Goal: Find specific page/section: Find specific page/section

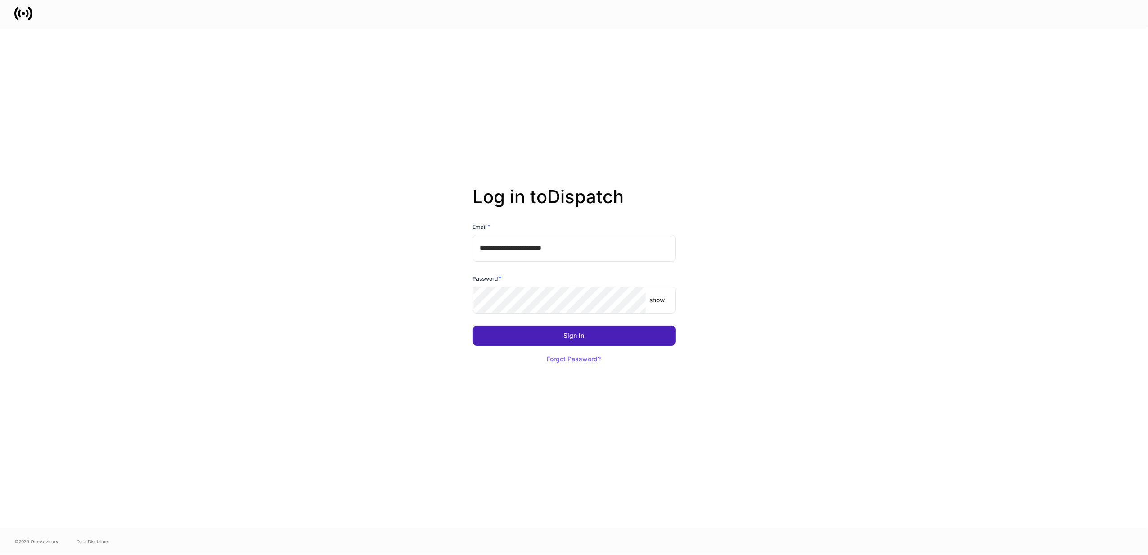
click at [499, 332] on button "Sign In" at bounding box center [574, 336] width 203 height 20
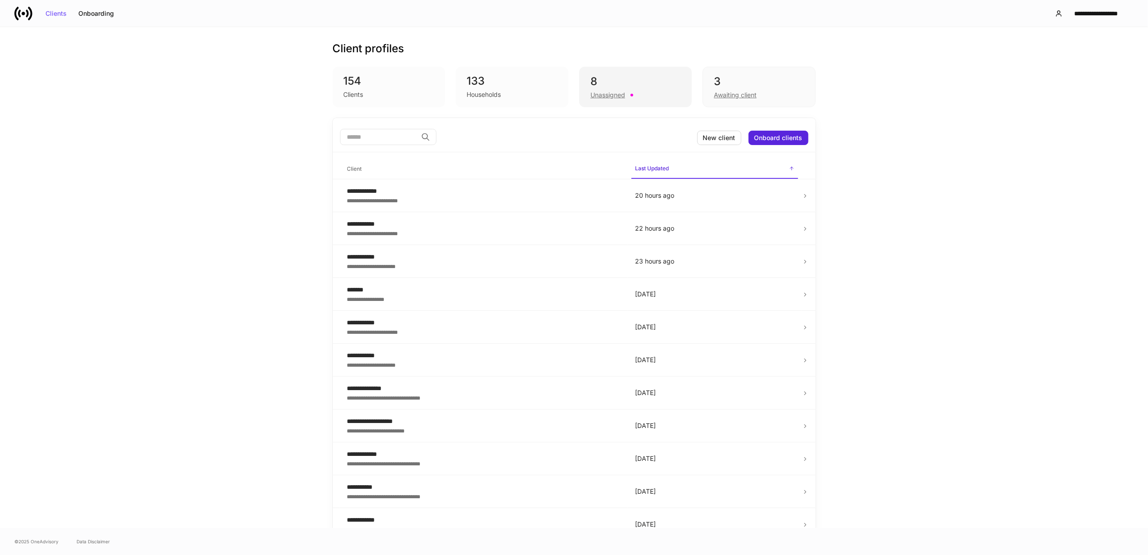
click at [593, 89] on div "Unassigned" at bounding box center [636, 94] width 90 height 11
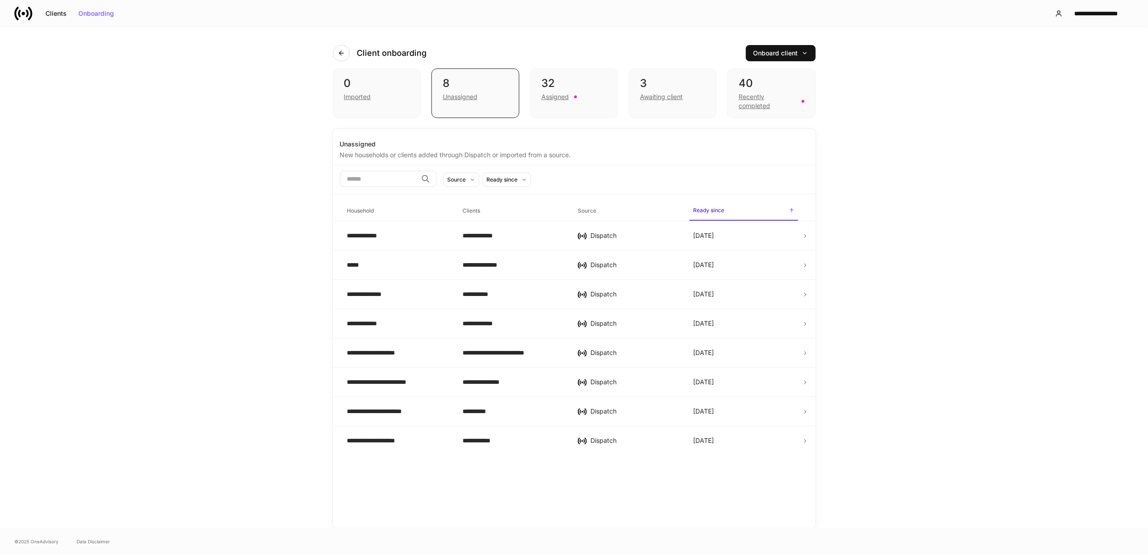
drag, startPoint x: 568, startPoint y: 101, endPoint x: 427, endPoint y: 152, distance: 149.1
click at [568, 100] on div "32 Assigned" at bounding box center [574, 93] width 88 height 50
